Goal: Task Accomplishment & Management: Manage account settings

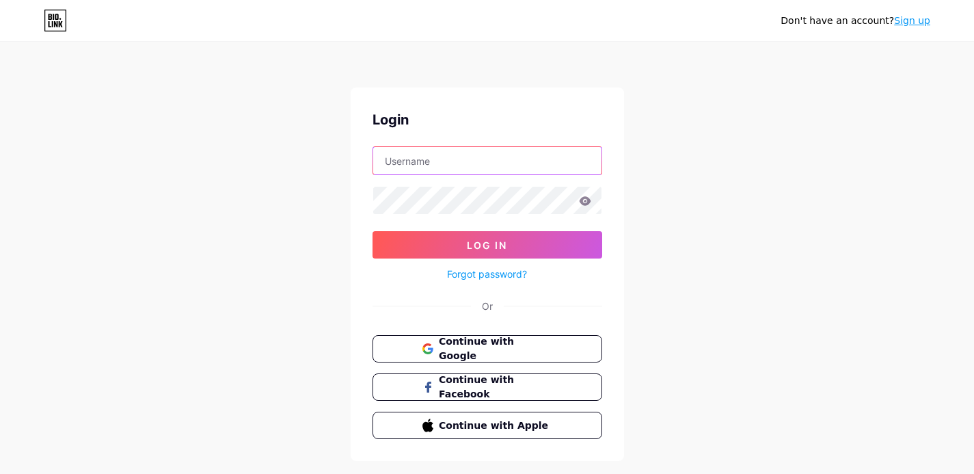
click at [453, 154] on input "text" at bounding box center [487, 160] width 228 height 27
click at [447, 172] on input "text" at bounding box center [487, 160] width 228 height 27
type input "[EMAIL_ADDRESS][DOMAIN_NAME]"
click at [586, 197] on icon at bounding box center [585, 200] width 12 height 9
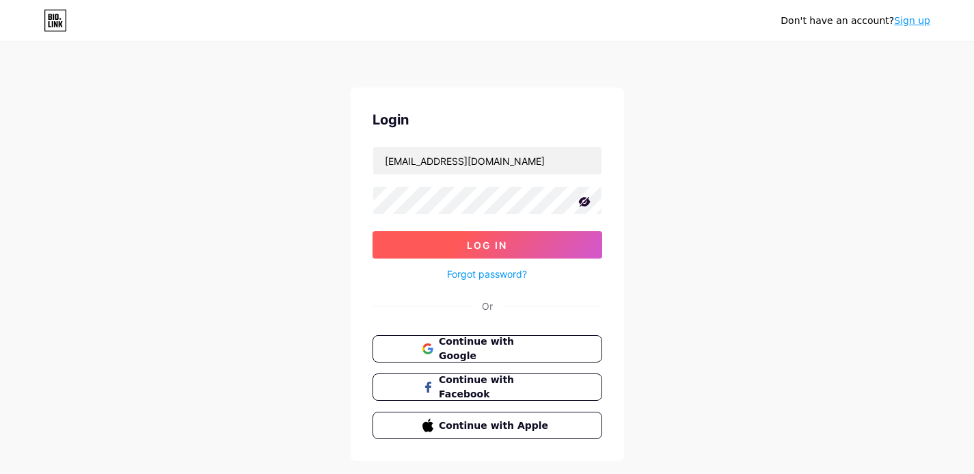
click at [541, 253] on button "Log In" at bounding box center [487, 244] width 230 height 27
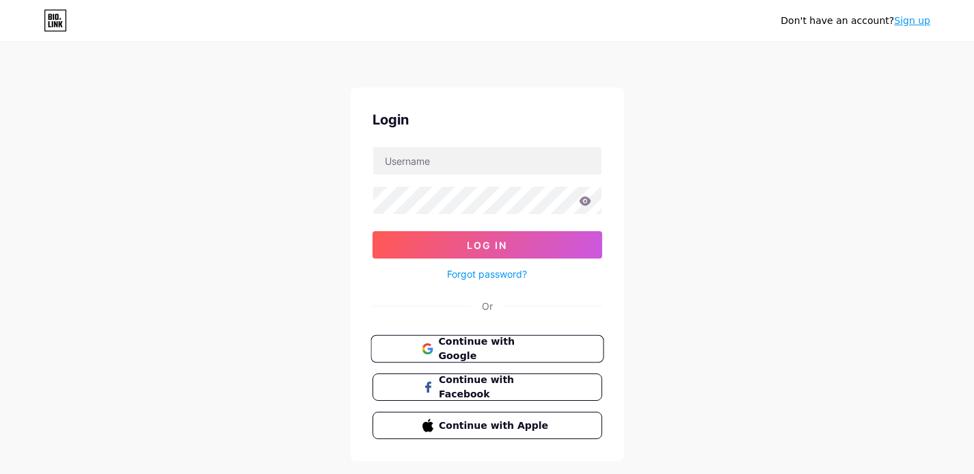
click at [505, 344] on span "Continue with Google" at bounding box center [495, 348] width 114 height 29
click at [517, 247] on button "Log In" at bounding box center [487, 244] width 230 height 27
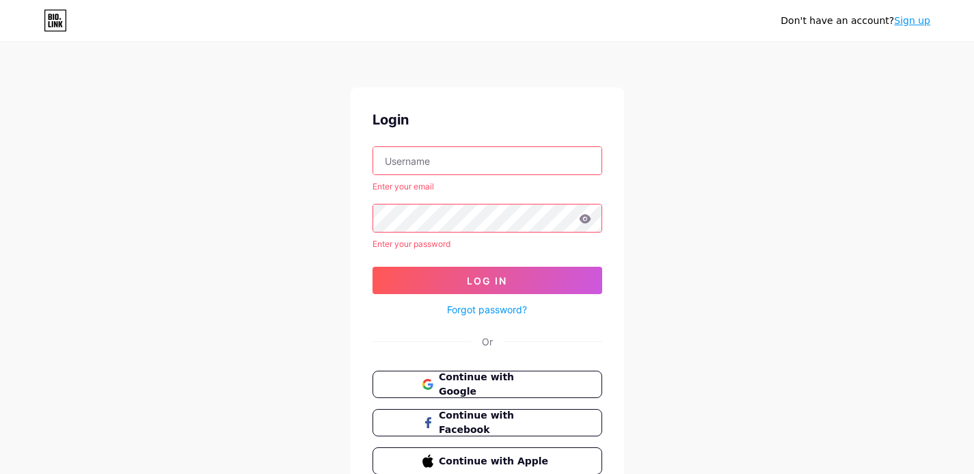
click at [456, 158] on input "text" at bounding box center [487, 160] width 228 height 27
type input "[EMAIL_ADDRESS][DOMAIN_NAME]"
click at [586, 217] on icon at bounding box center [585, 219] width 12 height 10
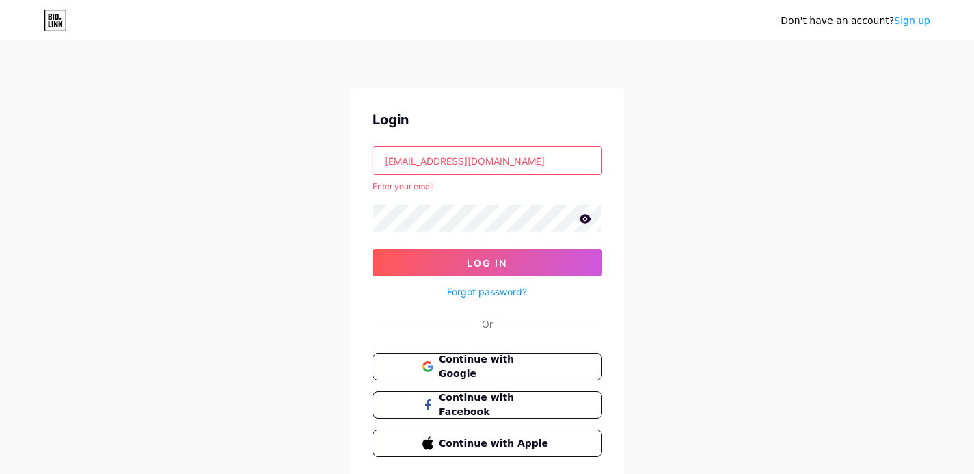
click at [588, 221] on icon at bounding box center [585, 218] width 12 height 9
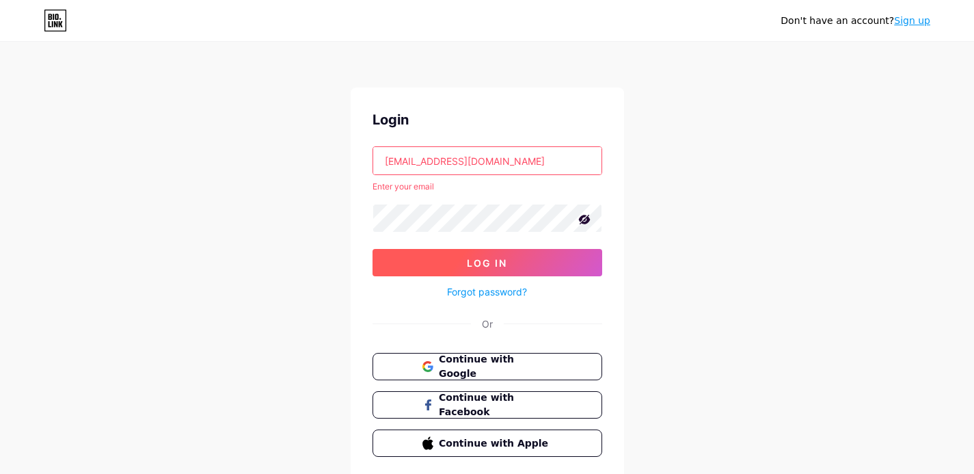
click at [508, 260] on button "Log In" at bounding box center [487, 262] width 230 height 27
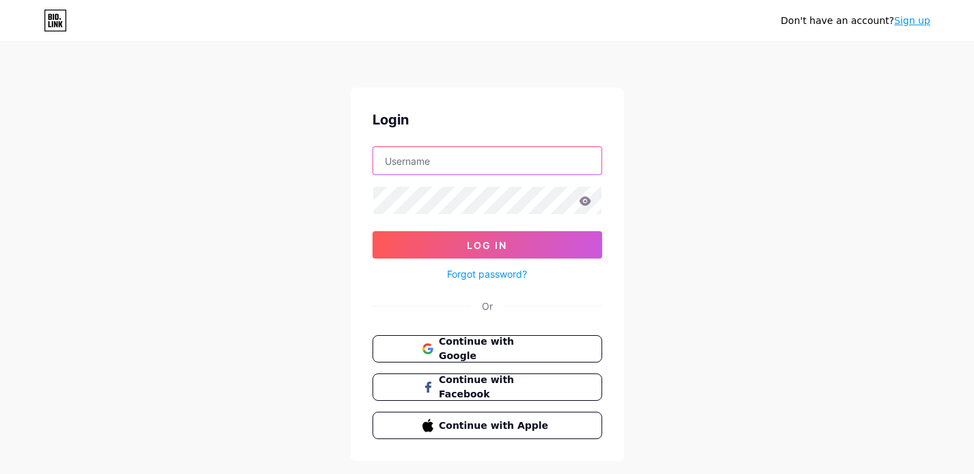
click at [453, 162] on input "text" at bounding box center [487, 160] width 228 height 27
type input "tranghtt.hp@gmail.com"
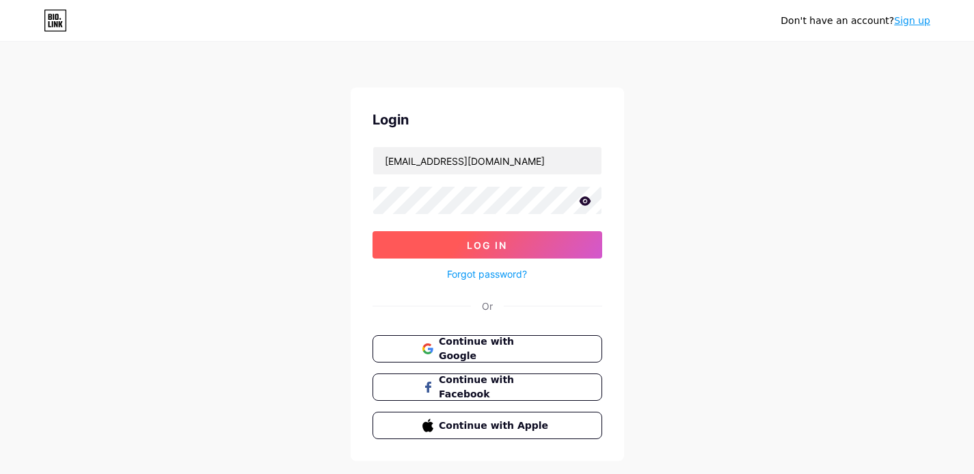
click at [512, 249] on button "Log In" at bounding box center [487, 244] width 230 height 27
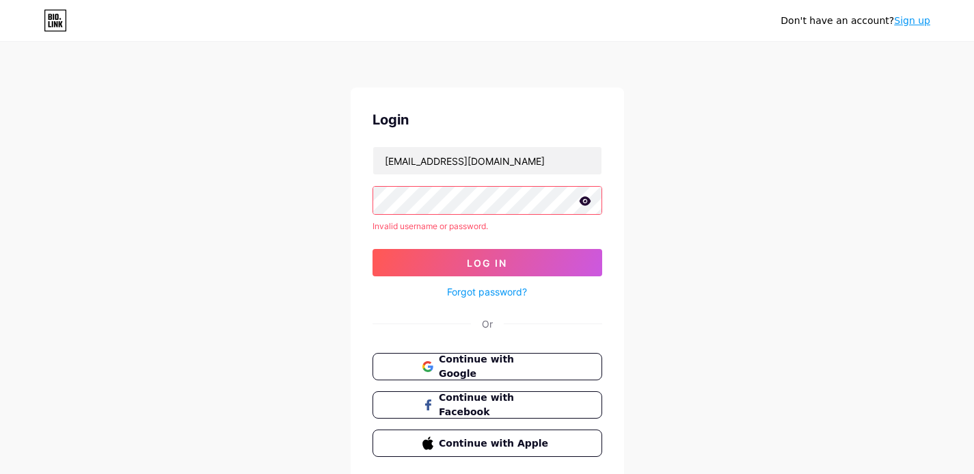
click at [584, 198] on icon at bounding box center [585, 200] width 12 height 9
click at [579, 200] on icon at bounding box center [584, 202] width 12 height 10
click at [590, 199] on icon at bounding box center [585, 201] width 12 height 10
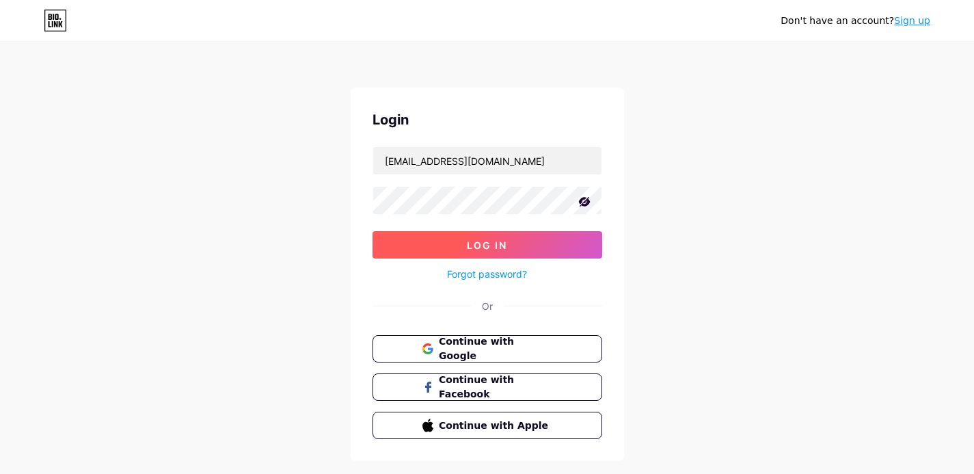
click at [508, 249] on button "Log In" at bounding box center [487, 244] width 230 height 27
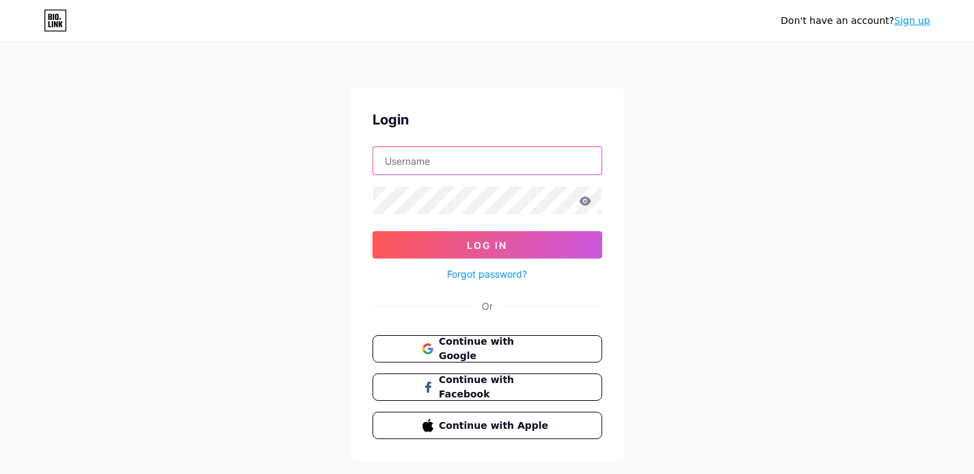
click at [428, 156] on input "text" at bounding box center [487, 160] width 228 height 27
type input "[EMAIL_ADDRESS][DOMAIN_NAME]"
click at [585, 198] on icon at bounding box center [585, 200] width 12 height 9
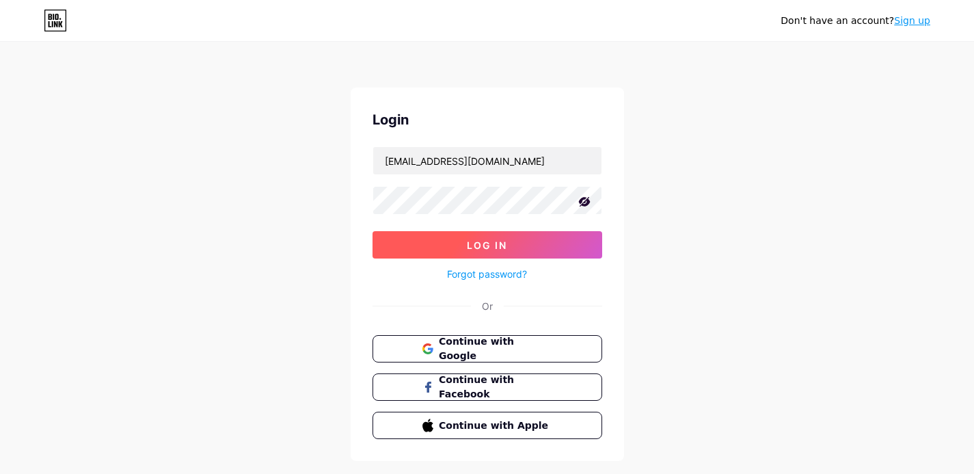
click at [504, 244] on span "Log In" at bounding box center [487, 245] width 40 height 12
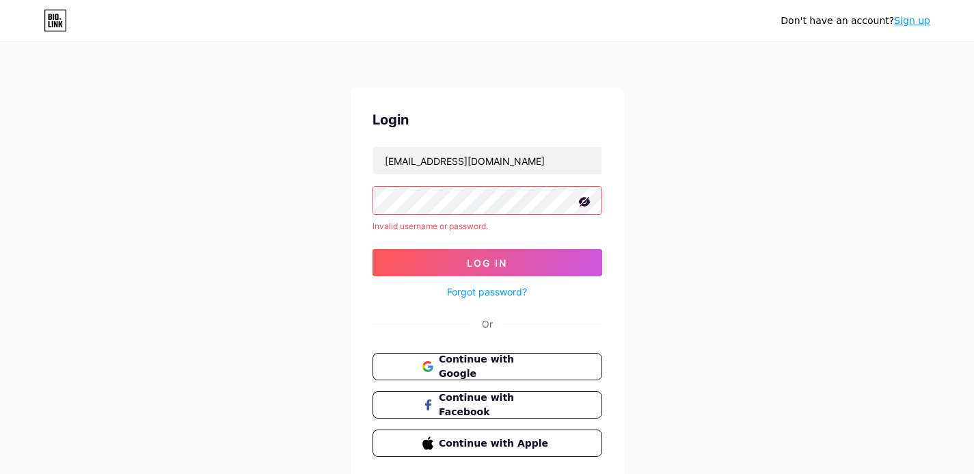
click at [504, 289] on link "Forgot password?" at bounding box center [487, 291] width 80 height 14
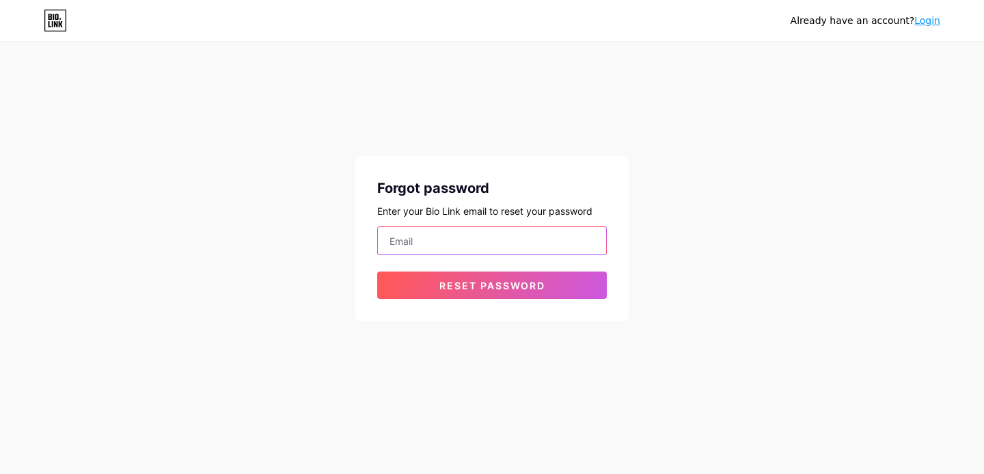
click at [489, 238] on input "email" at bounding box center [492, 240] width 228 height 27
type input "[EMAIL_ADDRESS][DOMAIN_NAME]"
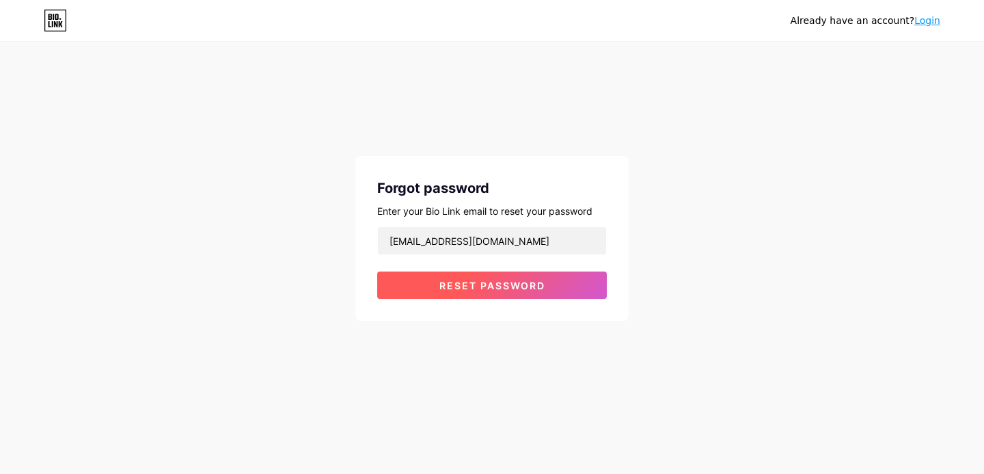
click at [491, 285] on span "Reset password" at bounding box center [492, 285] width 106 height 12
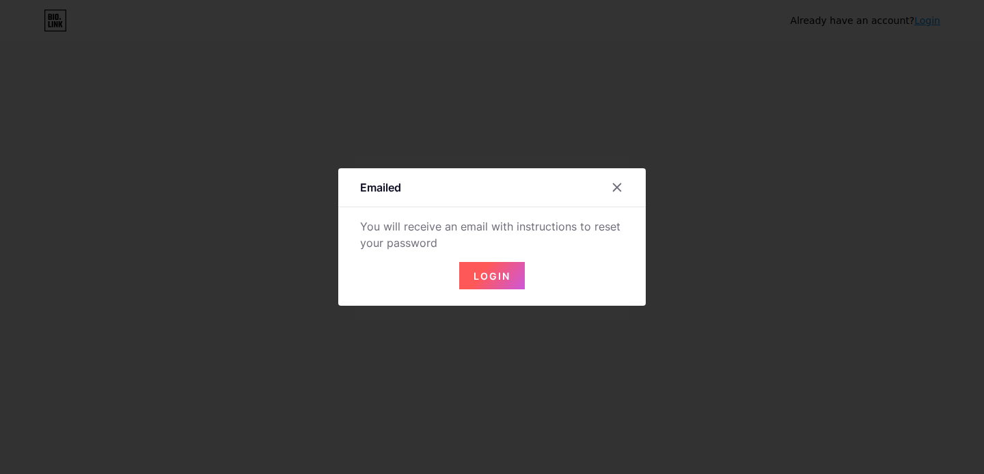
click at [492, 272] on span "Login" at bounding box center [492, 276] width 37 height 12
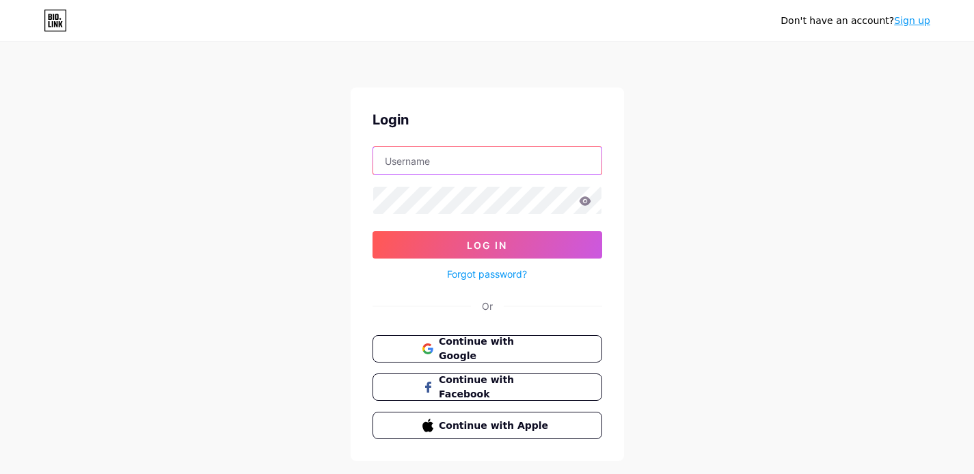
click at [444, 156] on input "text" at bounding box center [487, 160] width 228 height 27
click at [581, 197] on icon at bounding box center [585, 200] width 12 height 9
click at [586, 202] on icon at bounding box center [585, 200] width 12 height 9
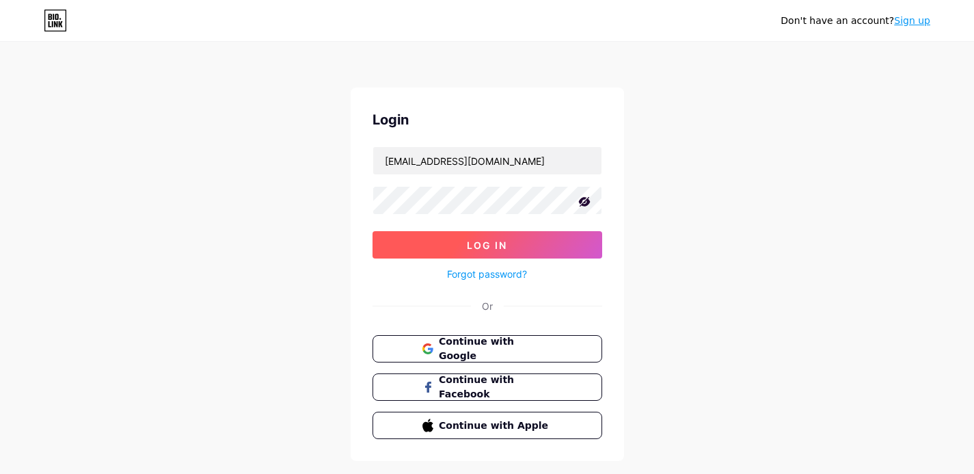
click at [549, 245] on button "Log In" at bounding box center [487, 244] width 230 height 27
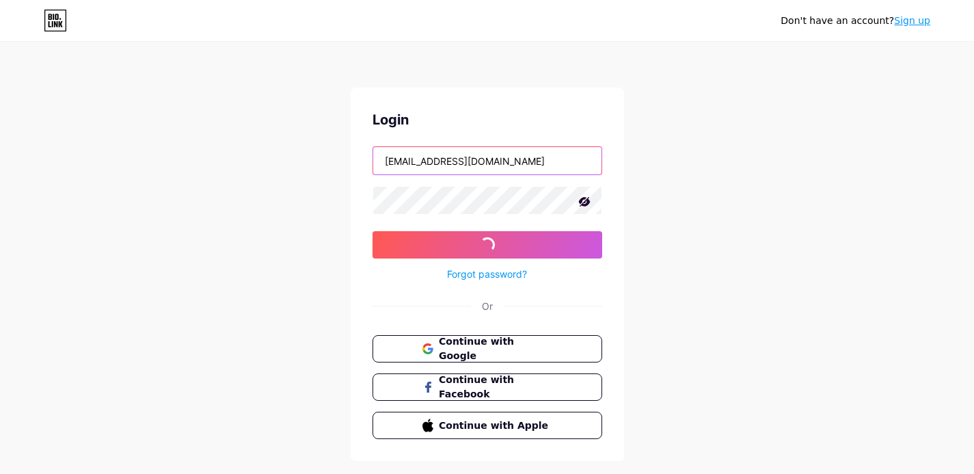
click at [517, 159] on input "momijy2003hp@yahoo.com" at bounding box center [487, 160] width 228 height 27
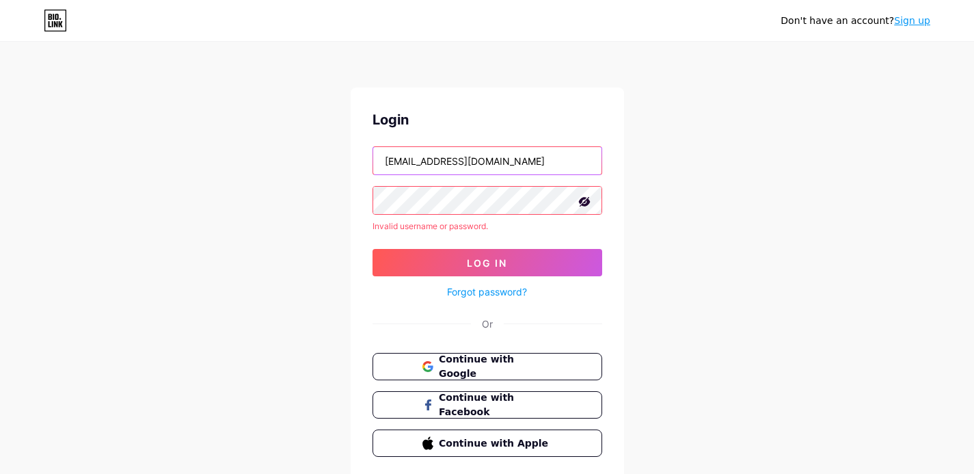
drag, startPoint x: 460, startPoint y: 163, endPoint x: 558, endPoint y: 165, distance: 98.4
click at [558, 165] on input "momijy2003hp@yahoo.com" at bounding box center [487, 160] width 228 height 27
type input "momijy2003hp@gmail.com"
click at [789, 180] on div "Don't have an account? Sign up Login momijy2003hp@gmail.com Invalid username or…" at bounding box center [487, 261] width 974 height 522
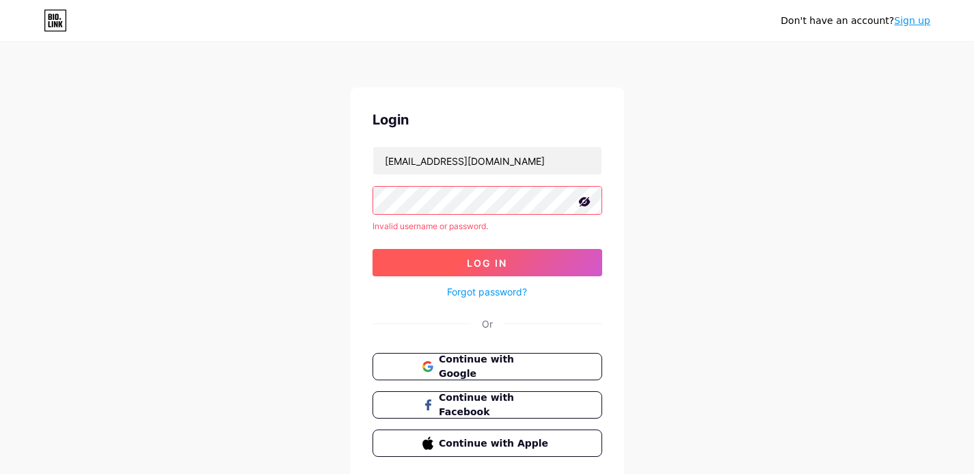
click at [553, 264] on button "Log In" at bounding box center [487, 262] width 230 height 27
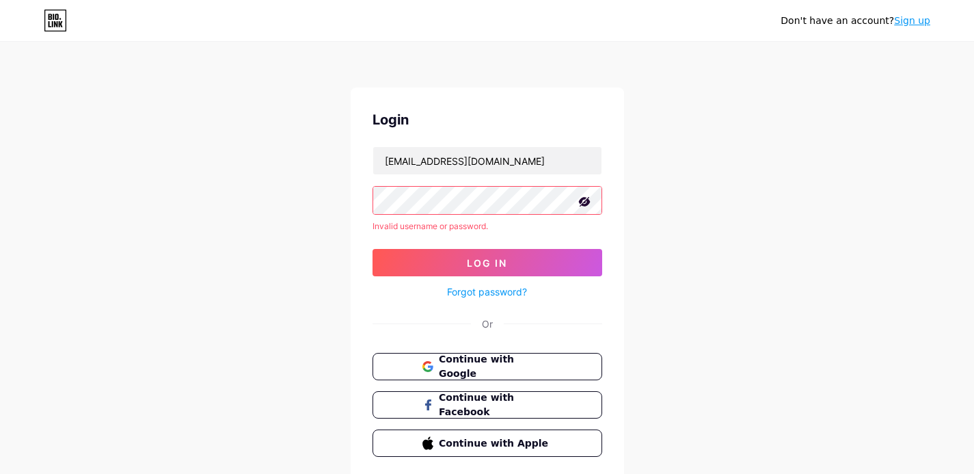
click at [845, 300] on div "Don't have an account? Sign up Login momijy2003hp@gmail.com Invalid username or…" at bounding box center [487, 261] width 974 height 522
click at [529, 364] on span "Continue with Google" at bounding box center [495, 366] width 114 height 29
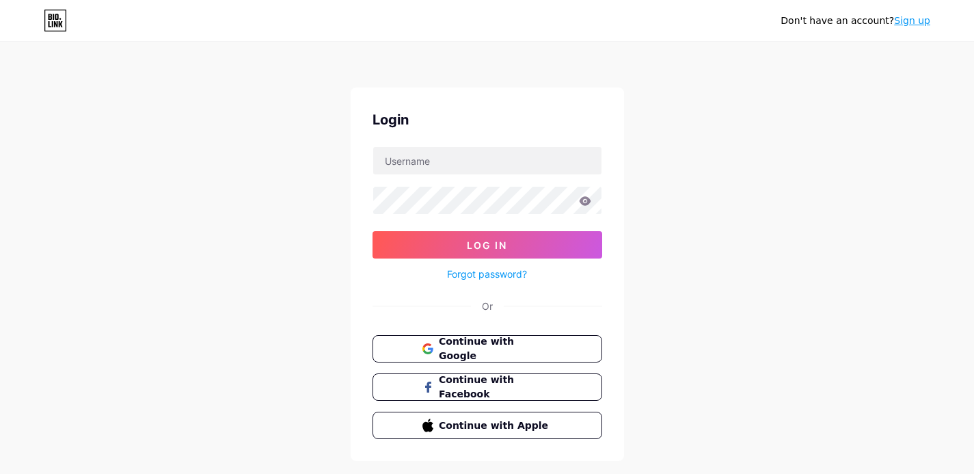
click at [918, 21] on link "Sign up" at bounding box center [912, 20] width 36 height 11
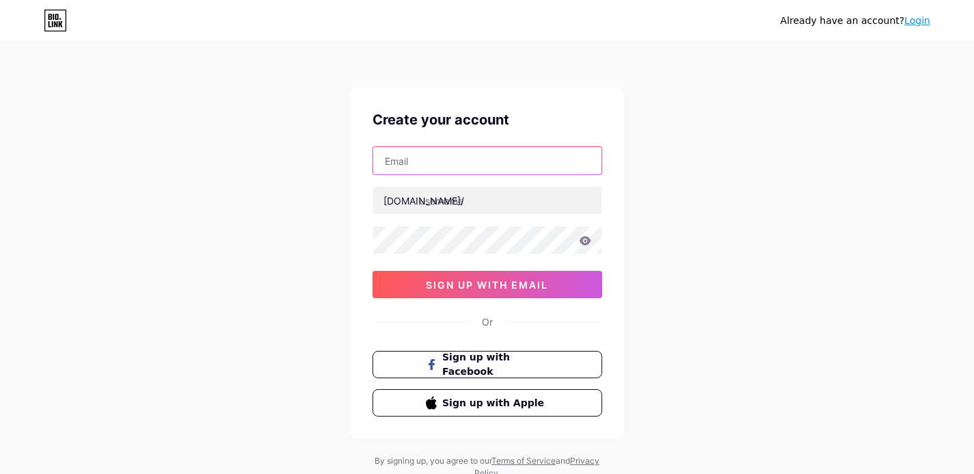
click at [429, 163] on input "text" at bounding box center [487, 160] width 228 height 27
type input "[EMAIL_ADDRESS][DOMAIN_NAME]"
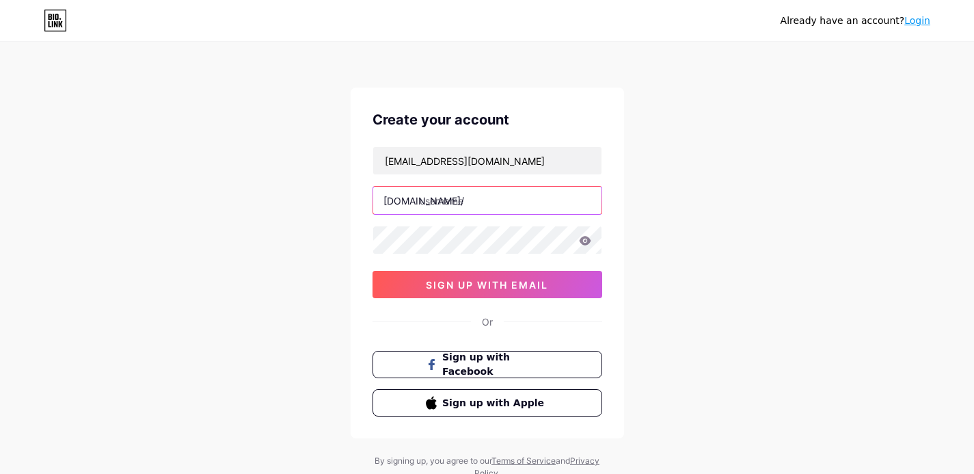
click at [462, 197] on input "text" at bounding box center [487, 200] width 228 height 27
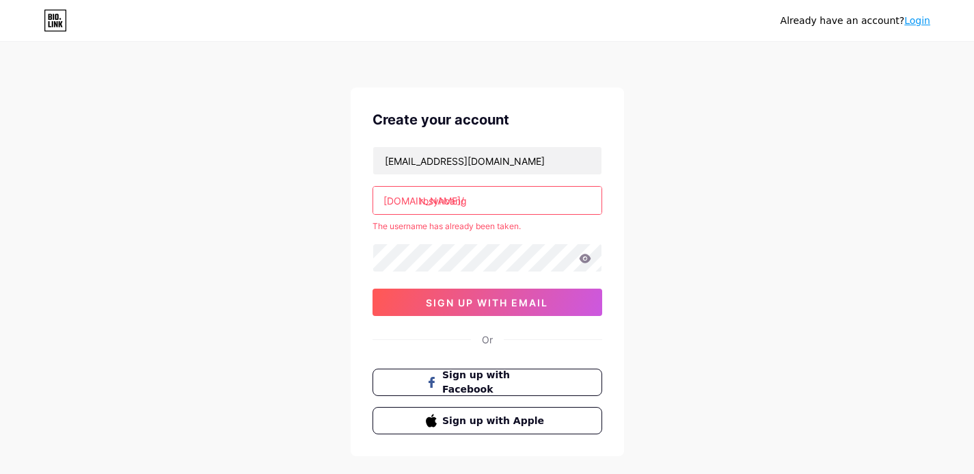
type input "rosyhoang"
drag, startPoint x: 461, startPoint y: 201, endPoint x: 349, endPoint y: 203, distance: 111.4
click at [349, 203] on div "Already have an account? Login Create your account tranghtt.hp@gmail.com bio.li…" at bounding box center [487, 270] width 974 height 540
click at [719, 344] on div "Already have an account? Login Create your account tranghtt.hp@gmail.com bio.li…" at bounding box center [487, 270] width 974 height 540
click at [919, 16] on link "Login" at bounding box center [917, 20] width 26 height 11
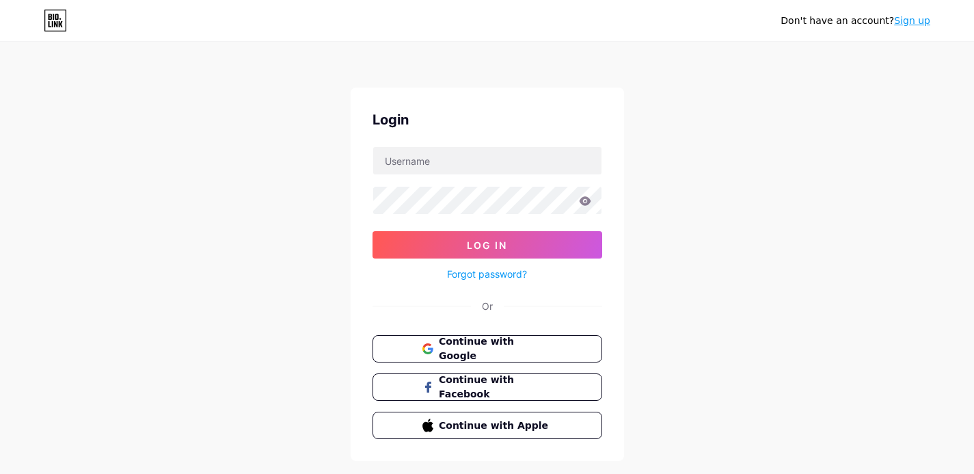
click at [912, 20] on link "Sign up" at bounding box center [912, 20] width 36 height 11
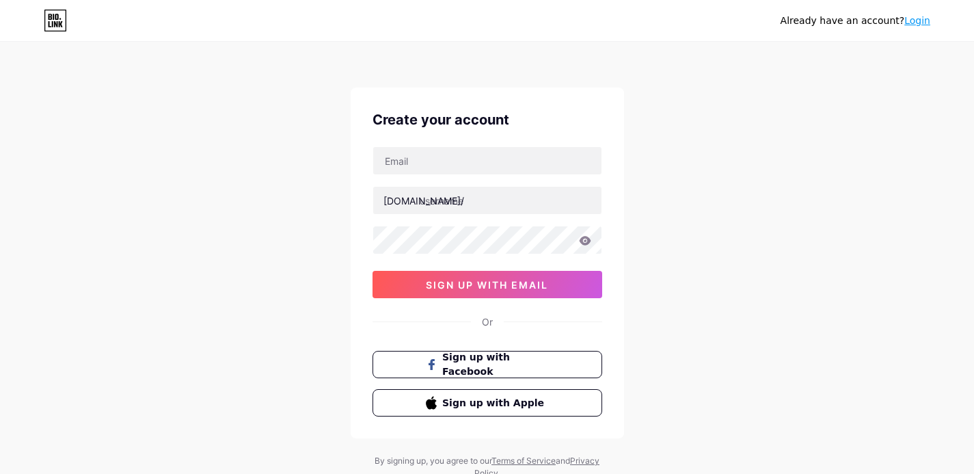
click at [914, 23] on link "Login" at bounding box center [917, 20] width 26 height 11
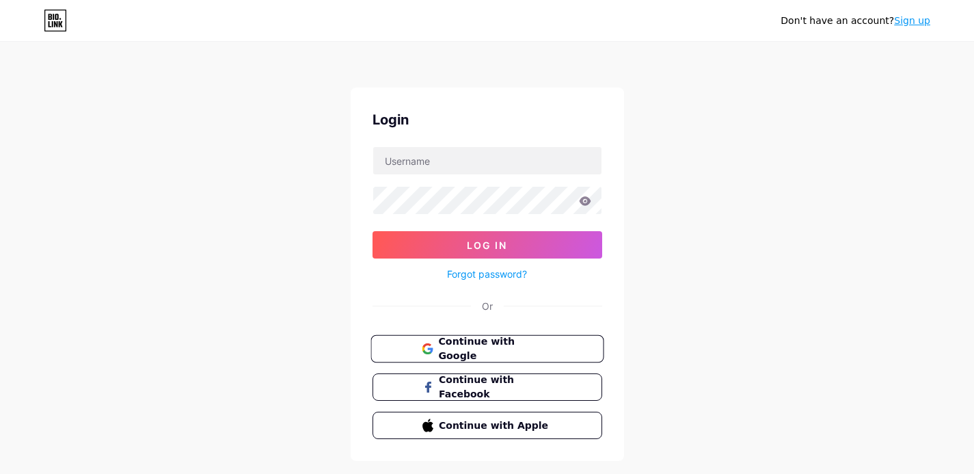
click at [502, 346] on span "Continue with Google" at bounding box center [495, 348] width 114 height 29
click at [419, 152] on input "text" at bounding box center [487, 160] width 228 height 27
type input "[EMAIL_ADDRESS][DOMAIN_NAME]"
click at [588, 200] on icon at bounding box center [585, 200] width 12 height 9
click at [581, 204] on icon at bounding box center [585, 201] width 12 height 10
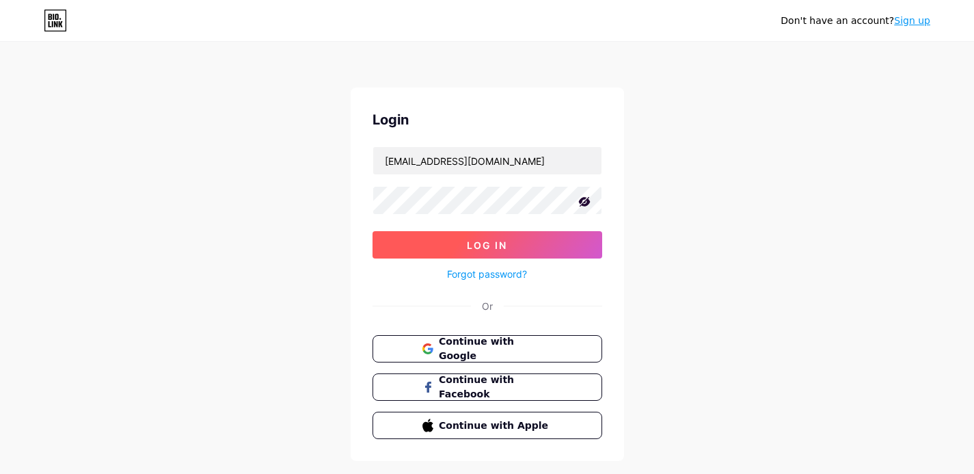
click at [501, 241] on span "Log In" at bounding box center [487, 245] width 40 height 12
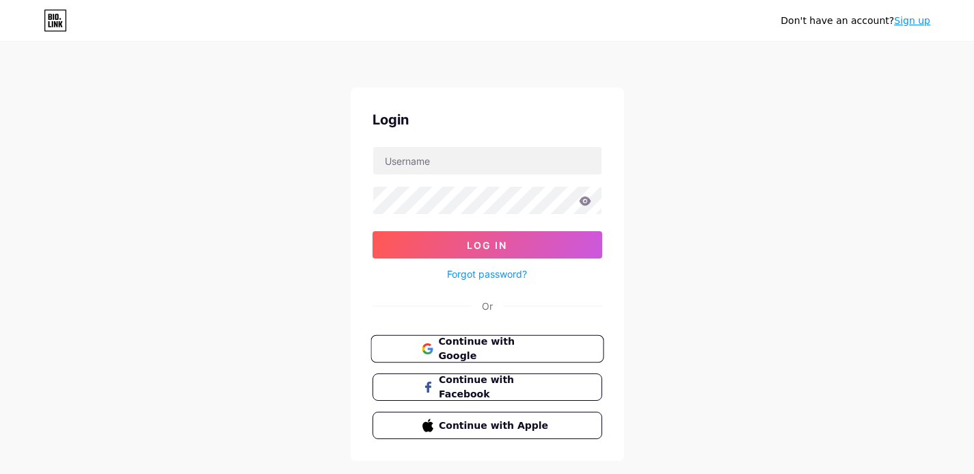
click at [495, 344] on span "Continue with Google" at bounding box center [495, 348] width 114 height 29
click at [469, 158] on input "text" at bounding box center [487, 160] width 228 height 27
type input "tranghtt.hp@gmail.com"
click at [519, 271] on link "Forgot password?" at bounding box center [487, 273] width 80 height 14
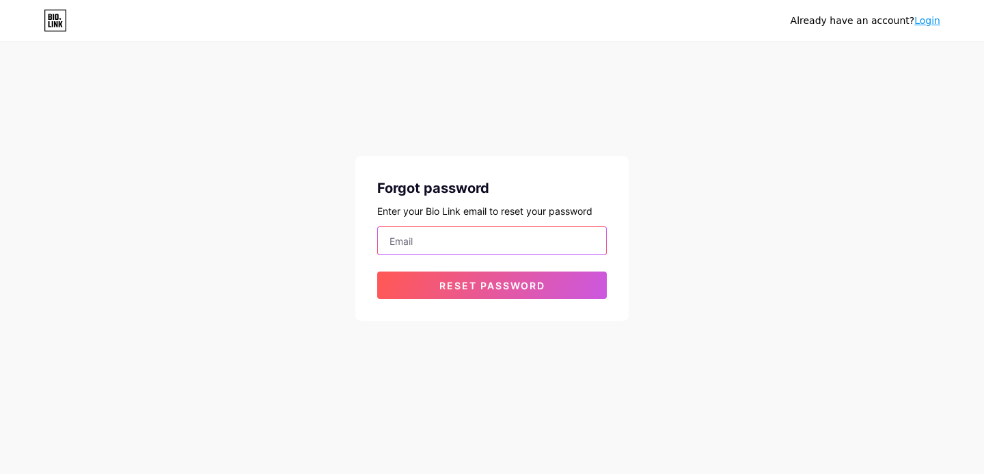
click at [465, 240] on input "email" at bounding box center [492, 240] width 228 height 27
type input "[EMAIL_ADDRESS][DOMAIN_NAME]"
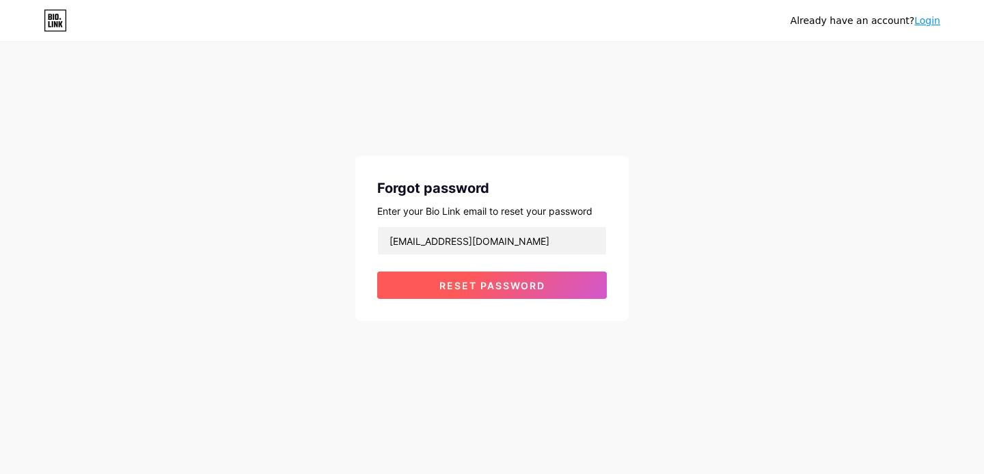
click at [542, 286] on span "Reset password" at bounding box center [492, 285] width 106 height 12
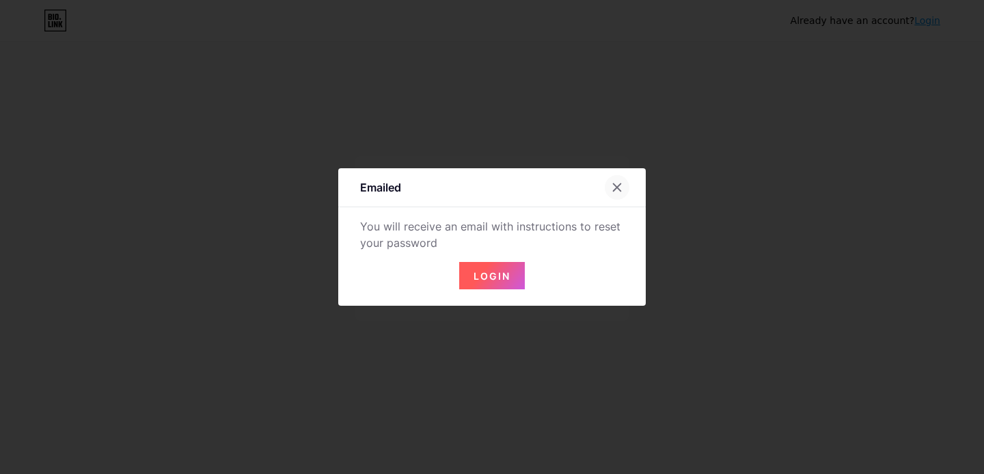
click at [617, 189] on icon at bounding box center [617, 187] width 11 height 11
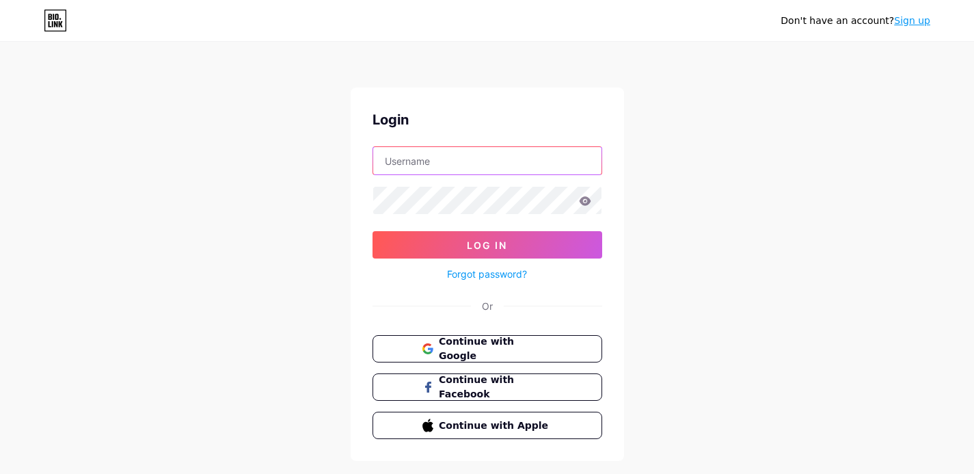
click at [481, 159] on input "text" at bounding box center [487, 160] width 228 height 27
click at [430, 160] on input "text" at bounding box center [487, 160] width 228 height 27
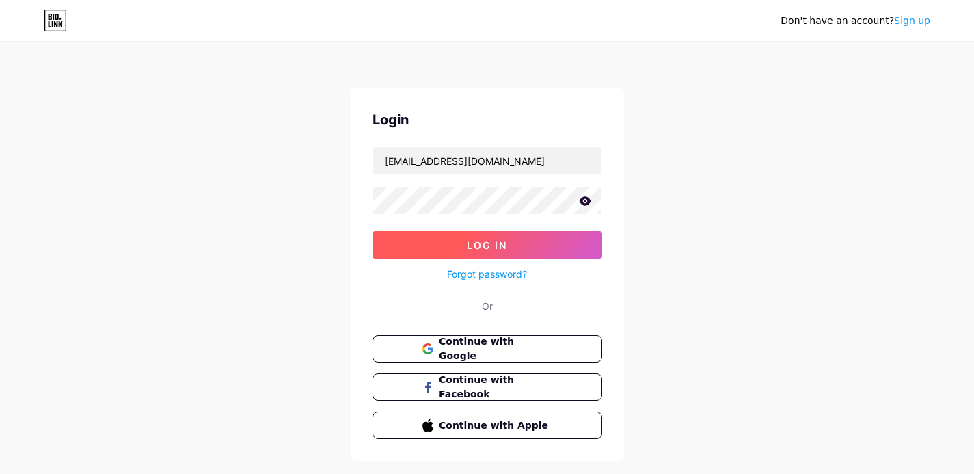
click at [534, 241] on button "Log In" at bounding box center [487, 244] width 230 height 27
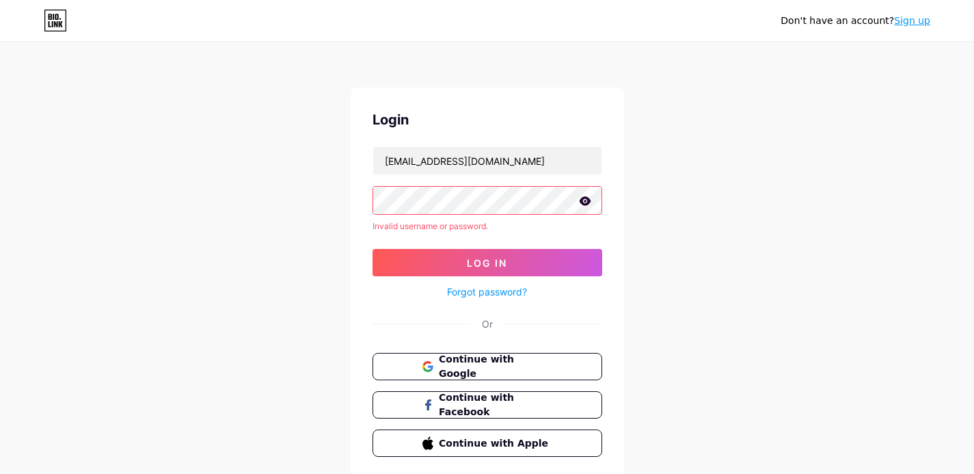
click at [584, 200] on icon at bounding box center [585, 200] width 12 height 9
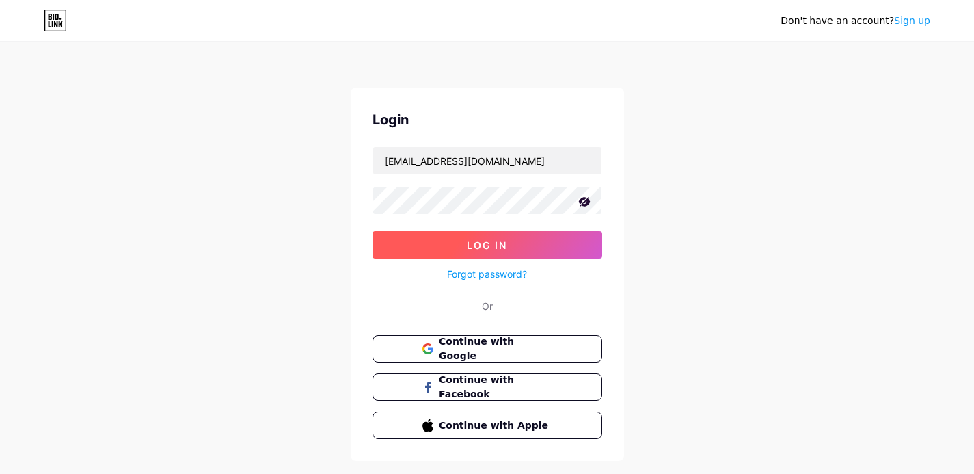
click at [484, 251] on button "Log In" at bounding box center [487, 244] width 230 height 27
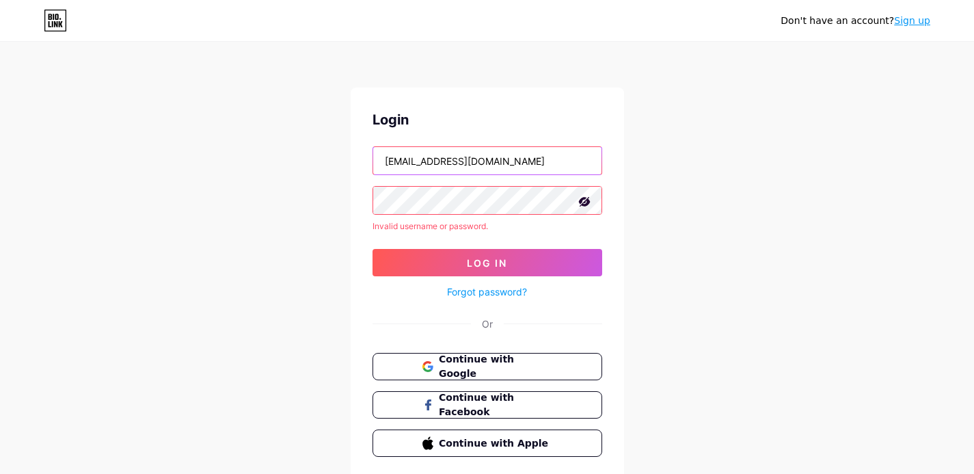
click at [488, 160] on input "[EMAIL_ADDRESS][DOMAIN_NAME]" at bounding box center [487, 160] width 228 height 27
drag, startPoint x: 520, startPoint y: 156, endPoint x: 305, endPoint y: 161, distance: 214.6
click at [305, 161] on div "Don't have an account? Sign up Login tranghtt.hp@gmail.com Invalid username or …" at bounding box center [487, 261] width 974 height 522
type input "momiji2003hp@gmail.com"
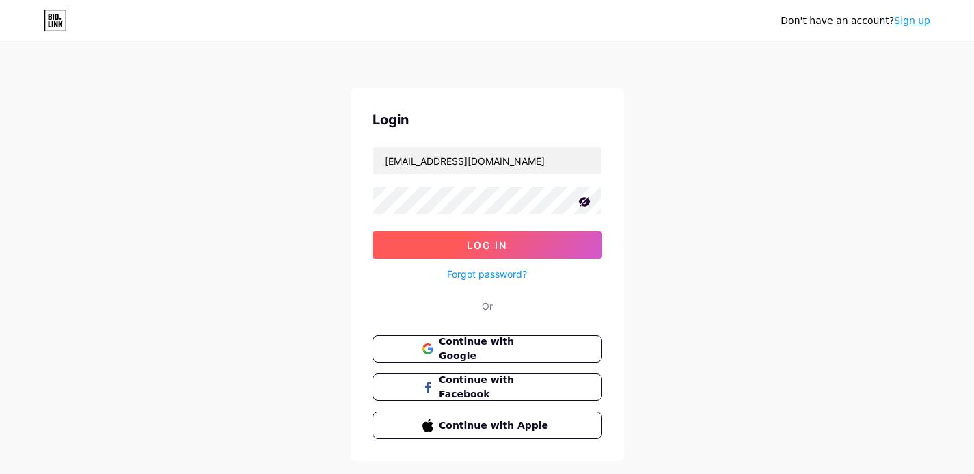
click at [501, 243] on span "Log In" at bounding box center [487, 245] width 40 height 12
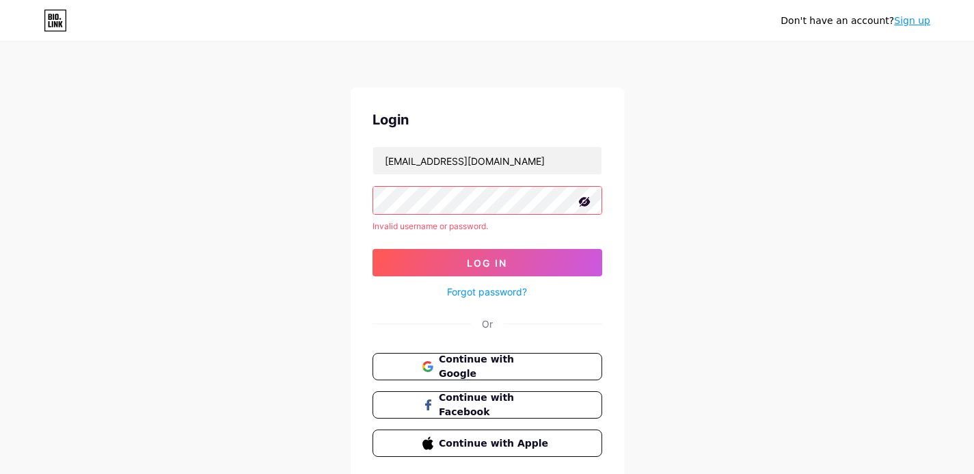
click at [185, 214] on div "Don't have an account? Sign up Login momiji2003hp@gmail.com Invalid username or…" at bounding box center [487, 261] width 974 height 522
click at [173, 135] on div "Don't have an account? Sign up Login momiji2003hp@gmail.com Invalid username or…" at bounding box center [487, 261] width 974 height 522
click at [794, 287] on div "Don't have an account? Sign up Login momiji2003hp@gmail.com Invalid username or…" at bounding box center [487, 261] width 974 height 522
click at [52, 15] on icon at bounding box center [55, 21] width 23 height 22
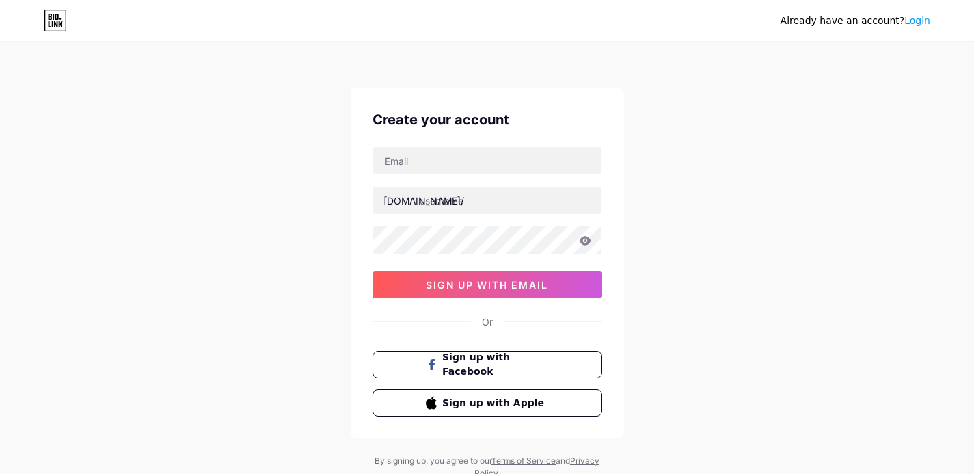
click at [51, 24] on icon at bounding box center [55, 21] width 23 height 22
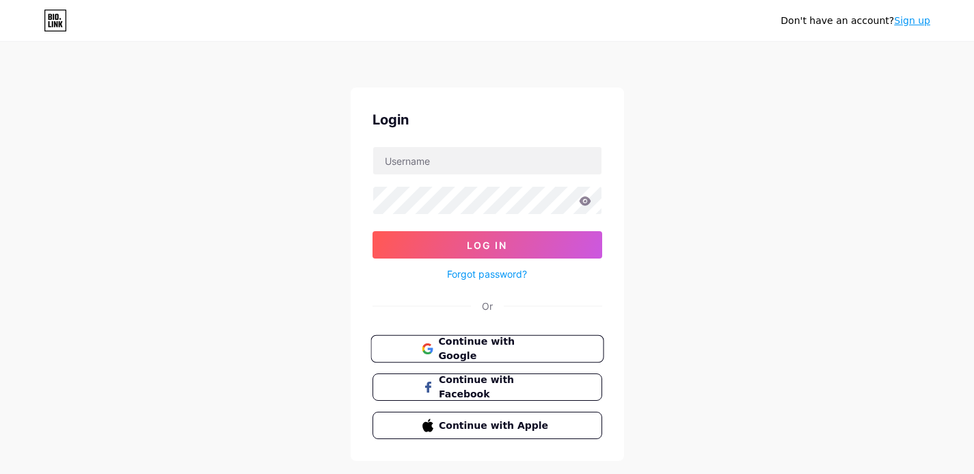
click at [527, 344] on span "Continue with Google" at bounding box center [495, 348] width 114 height 29
click at [430, 163] on input "text" at bounding box center [487, 160] width 228 height 27
type input "[EMAIL_ADDRESS][DOMAIN_NAME]"
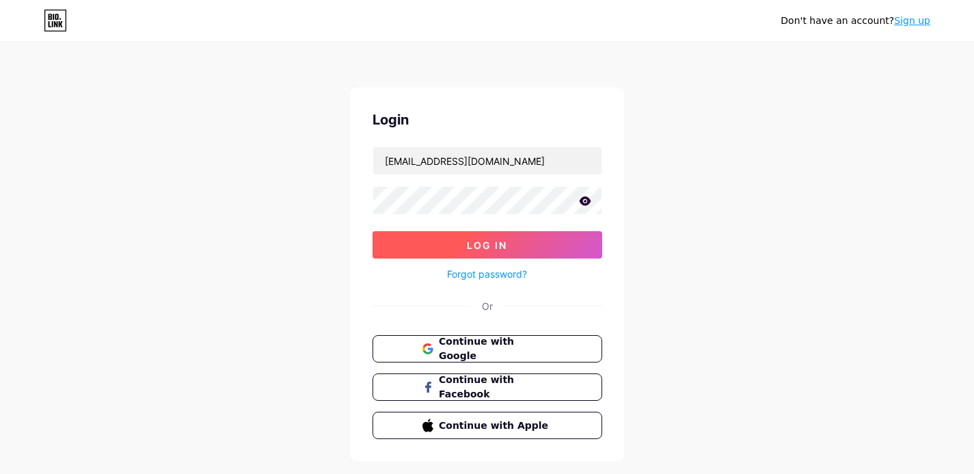
click at [557, 247] on button "Log In" at bounding box center [487, 244] width 230 height 27
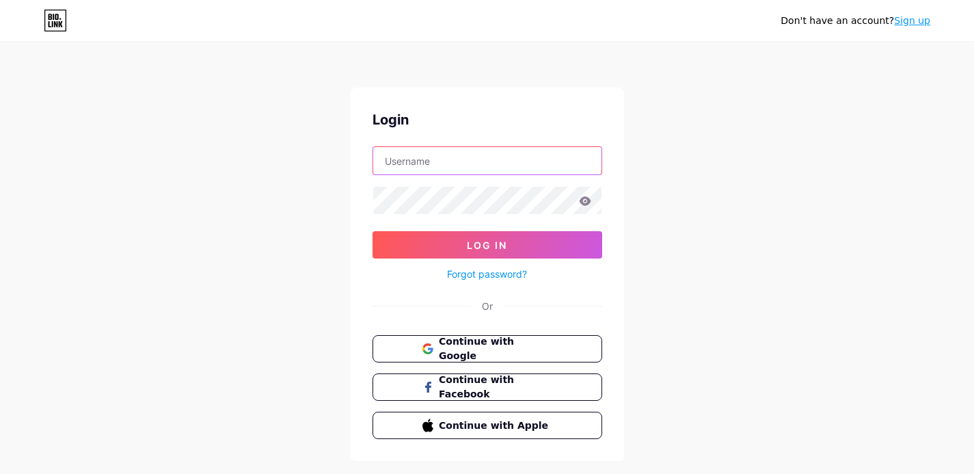
click at [482, 161] on input "text" at bounding box center [487, 160] width 228 height 27
type input "[EMAIL_ADDRESS][DOMAIN_NAME]"
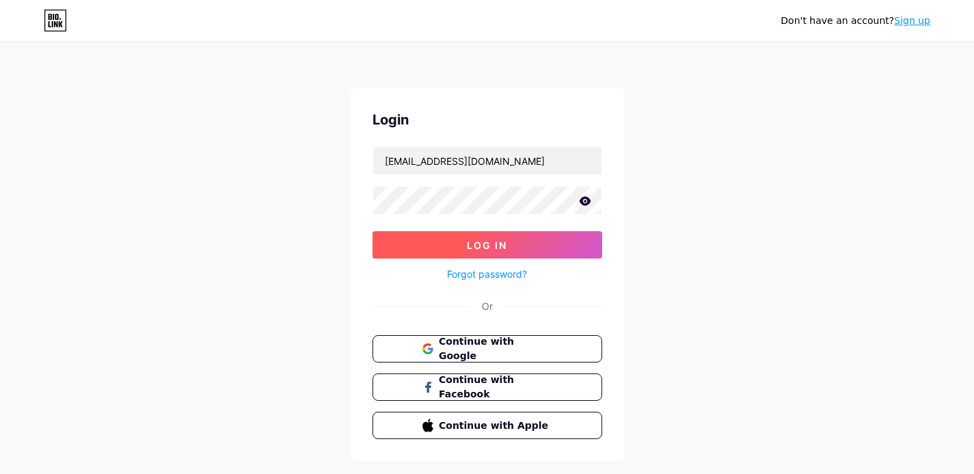
click at [530, 249] on button "Log In" at bounding box center [487, 244] width 230 height 27
